Goal: Information Seeking & Learning: Compare options

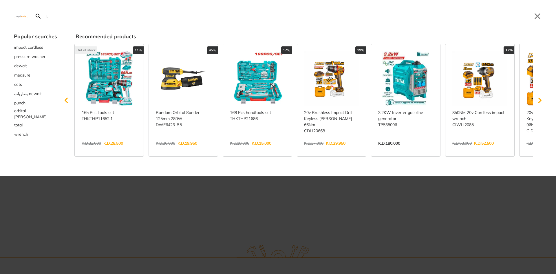
type input "ta"
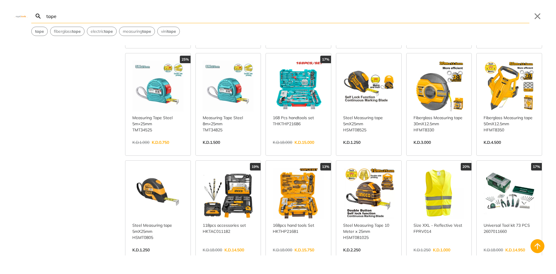
scroll to position [261, 0]
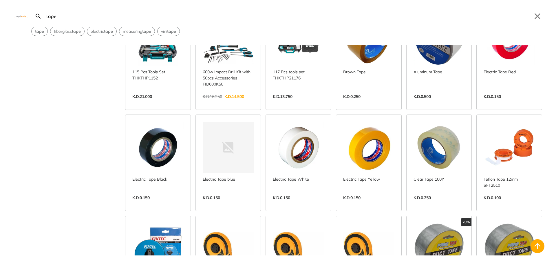
scroll to position [493, 0]
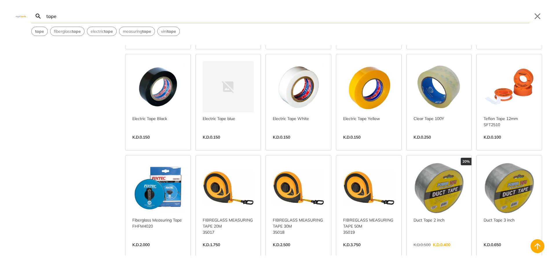
scroll to position [435, 0]
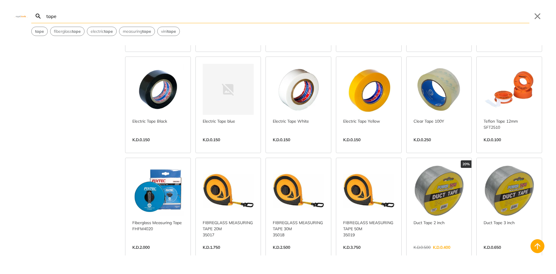
type input "tape"
click at [138, 146] on link "View more →" at bounding box center [157, 146] width 51 height 0
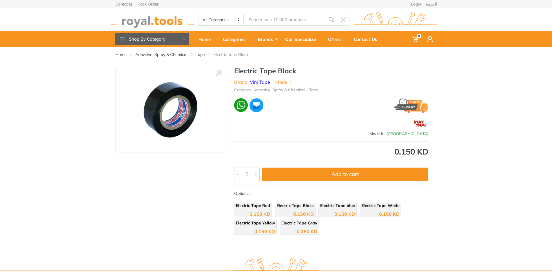
type input "tape"
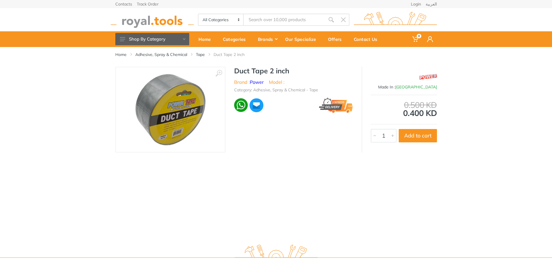
type input "tape"
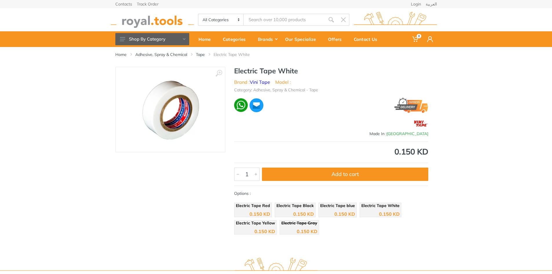
click at [185, 97] on img at bounding box center [170, 109] width 72 height 72
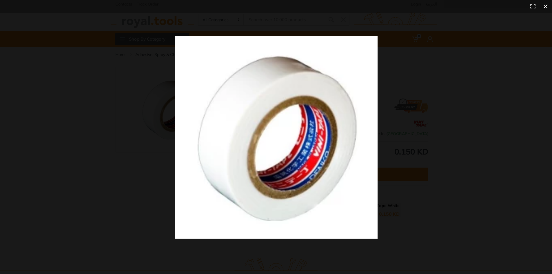
click at [112, 97] on div at bounding box center [276, 137] width 552 height 274
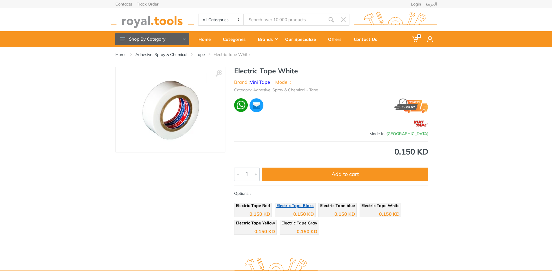
click at [294, 206] on span "Electric Tape Black" at bounding box center [294, 205] width 37 height 5
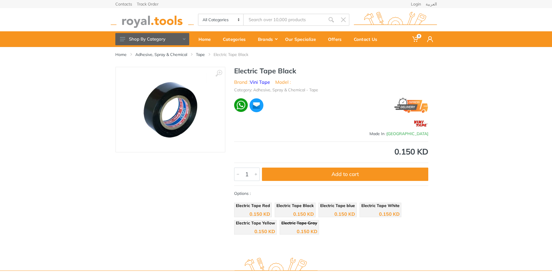
click at [343, 209] on div "0.150 KD" at bounding box center [337, 211] width 35 height 9
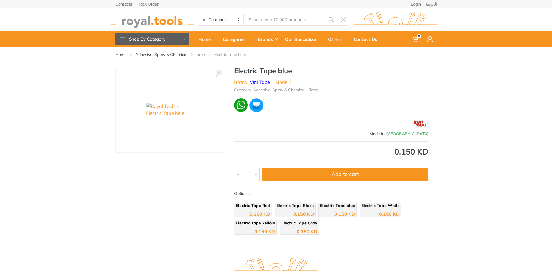
click at [271, 212] on div "Electric Tape Red 0.150 KD Electric Tape Black" at bounding box center [331, 220] width 194 height 35
click at [257, 212] on div "0.150 KD" at bounding box center [259, 214] width 21 height 5
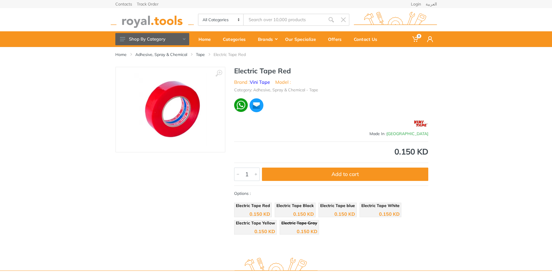
click at [411, 199] on div "Options : Electric Tape Red 0.150 KD Electric Tape Black" at bounding box center [331, 213] width 194 height 47
click at [379, 213] on div "0.150 KD" at bounding box center [389, 214] width 21 height 5
